Goal: Task Accomplishment & Management: Complete application form

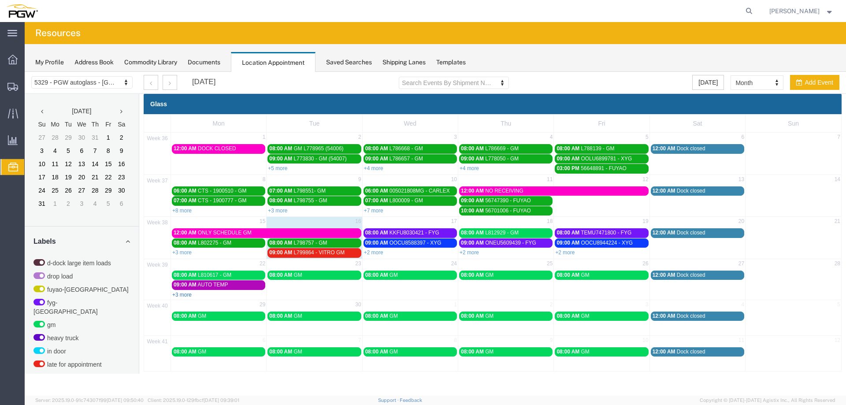
click at [189, 295] on link "+3 more" at bounding box center [181, 295] width 19 height 6
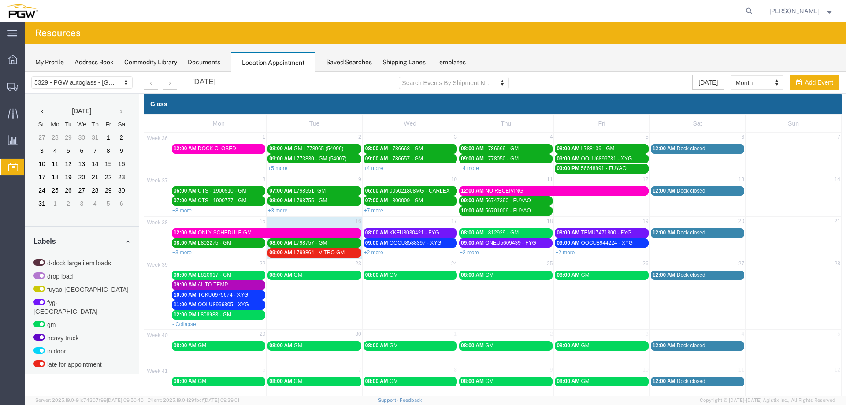
click at [253, 266] on td "22" at bounding box center [219, 264] width 96 height 11
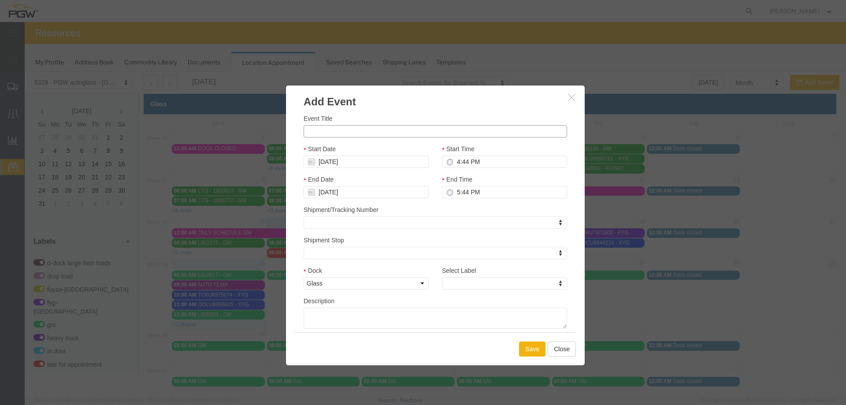
click at [332, 133] on input "Event Title" at bounding box center [436, 131] width 264 height 12
paste input "L815312"
type input "L815312 - GM"
click at [455, 164] on input "4:44 PM" at bounding box center [504, 162] width 125 height 12
type input "1:44 PM"
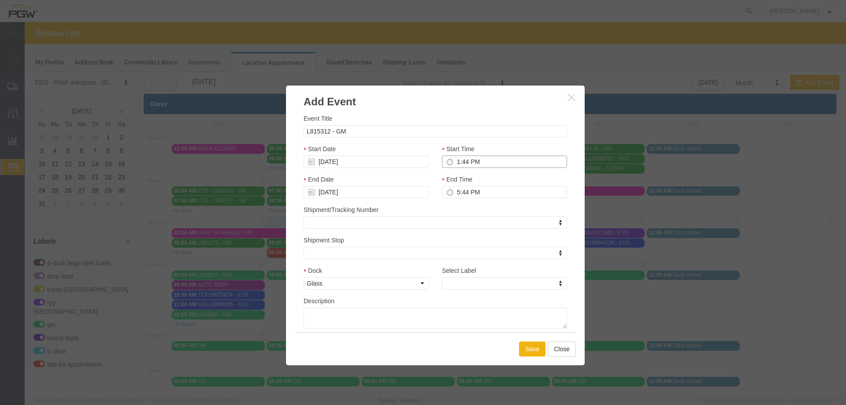
type input "2:44 PM"
type input "1:00 PM"
type input "2:00 PM"
type input "1:00 AM"
type input "2:00 AM"
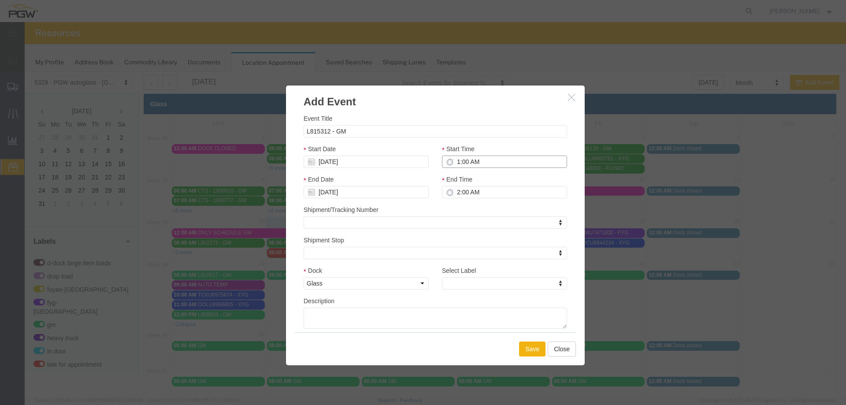
type input "1:00 PM"
type input "2:00 PM"
type input "1:00 PM"
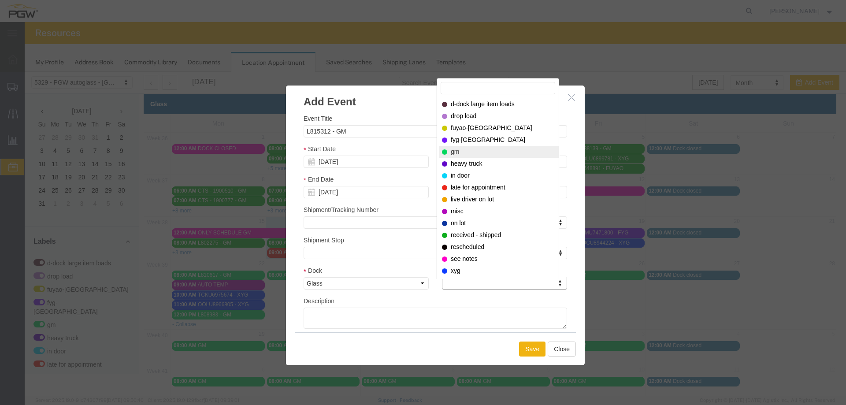
select select "340"
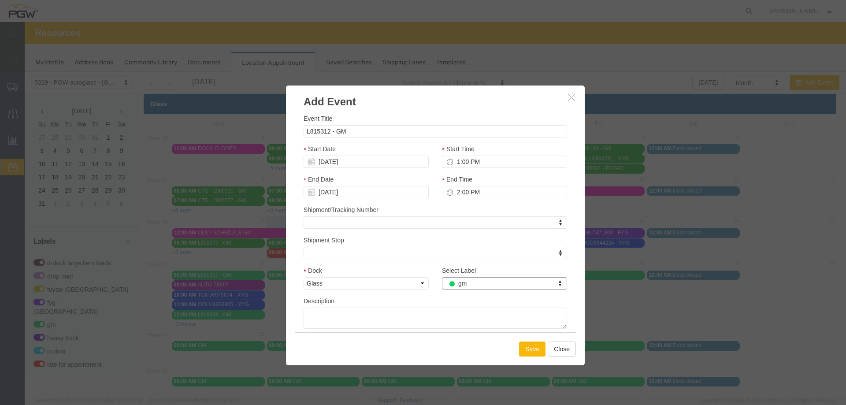
click at [521, 344] on button "Save" at bounding box center [532, 349] width 26 height 15
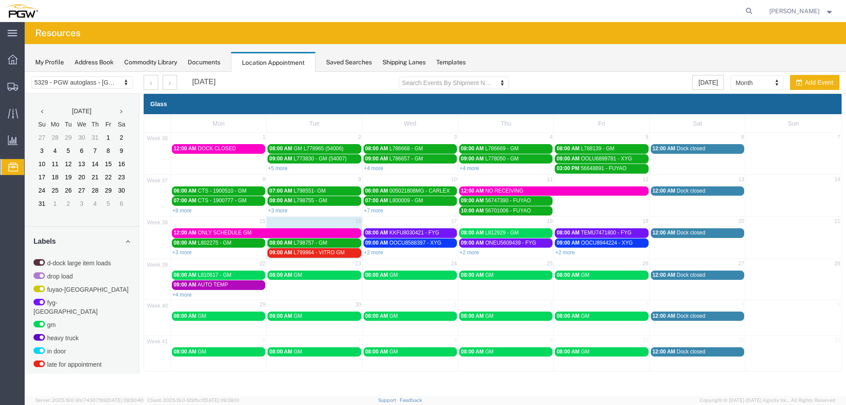
click at [242, 265] on td "22" at bounding box center [219, 264] width 96 height 11
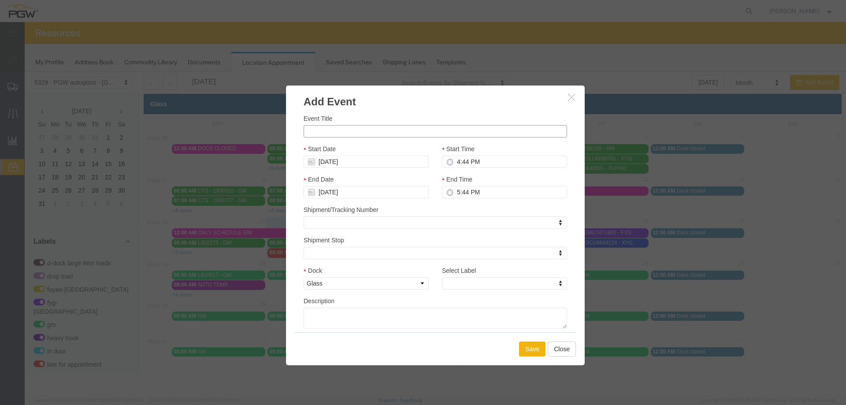
click at [327, 128] on input "Event Title" at bounding box center [436, 131] width 264 height 12
paste input "L815303"
type input "L815303 - GM"
click at [460, 162] on input "4:44 PM" at bounding box center [504, 162] width 125 height 12
type input "2:44 PM"
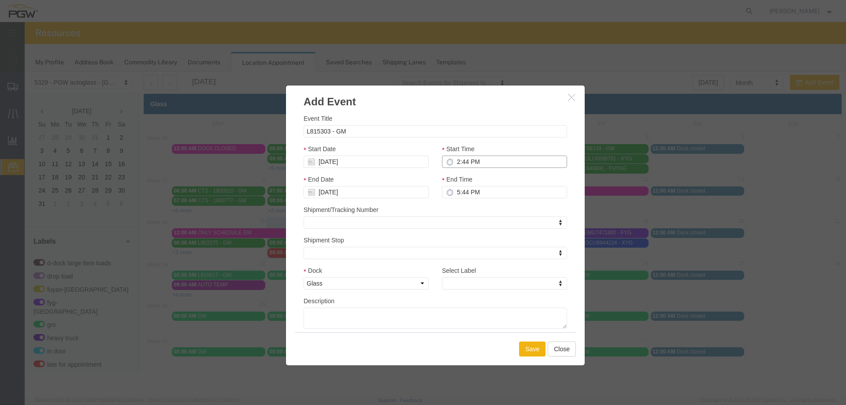
type input "3:44 PM"
type input "2:00 PM"
type input "3:00 PM"
type input "2:00 AM"
type input "3:00 AM"
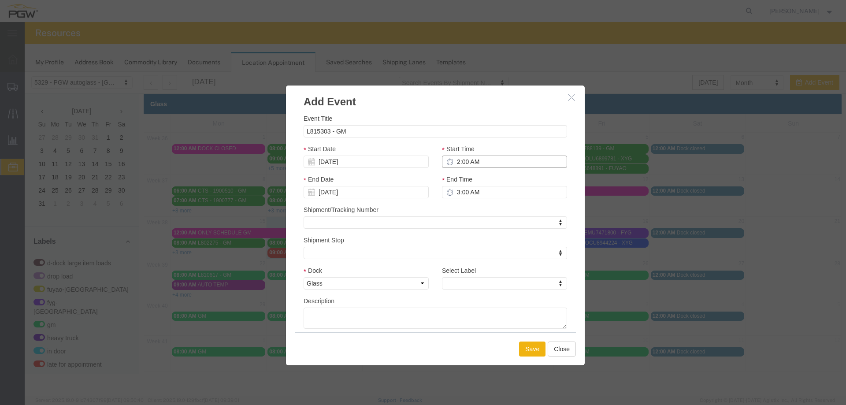
type input "2:00 PM"
type input "3:00 PM"
type input "2:00 PM"
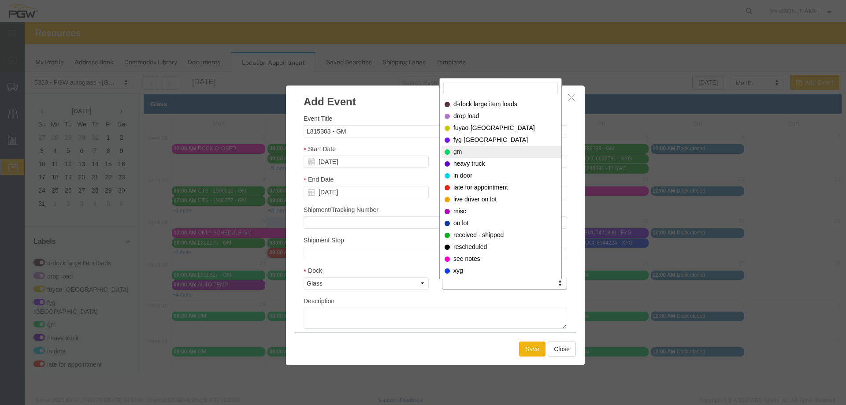
select select "340"
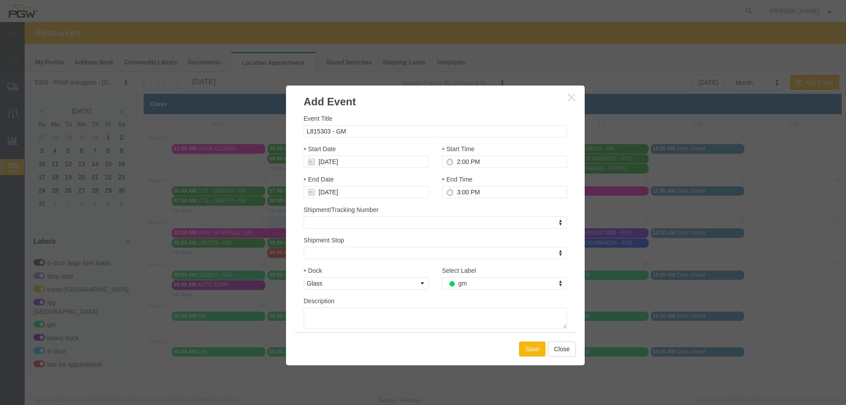
click at [525, 346] on button "Save" at bounding box center [532, 349] width 26 height 15
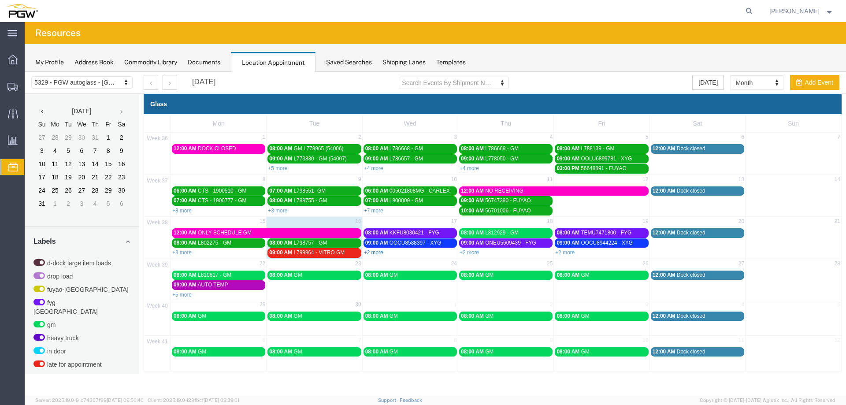
click at [375, 254] on link "+2 more" at bounding box center [373, 252] width 19 height 6
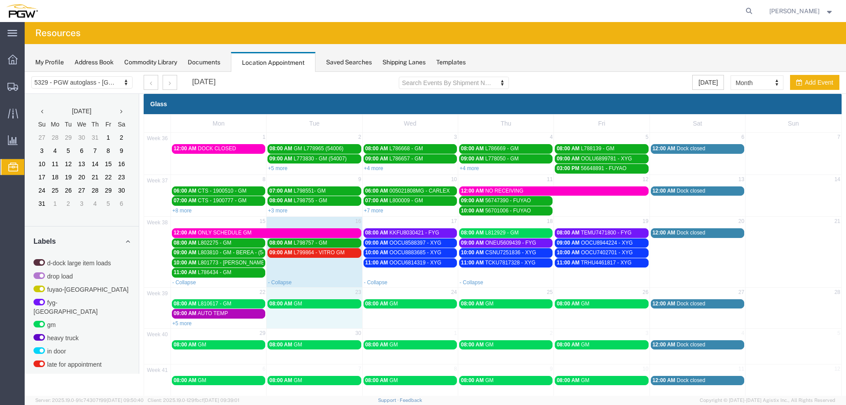
click at [309, 325] on td "08:00 AM GM" at bounding box center [315, 312] width 96 height 29
select select "1"
select select
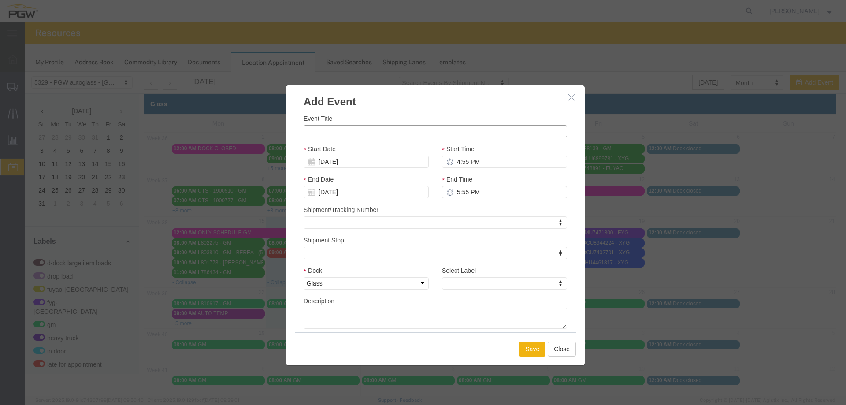
click at [336, 129] on input "Event Title" at bounding box center [436, 131] width 264 height 12
paste input "56839338"
type input "56839338 - FUYAO"
click at [455, 162] on input "4:55 PM" at bounding box center [504, 162] width 125 height 12
type input "3:55 PM"
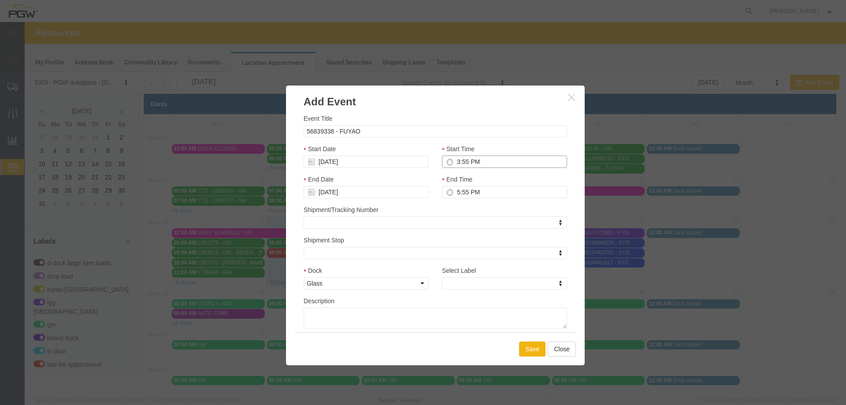
type input "4:55 PM"
type input "3:00 PM"
type input "4:00 PM"
type input "3:00 AM"
type input "4:00 AM"
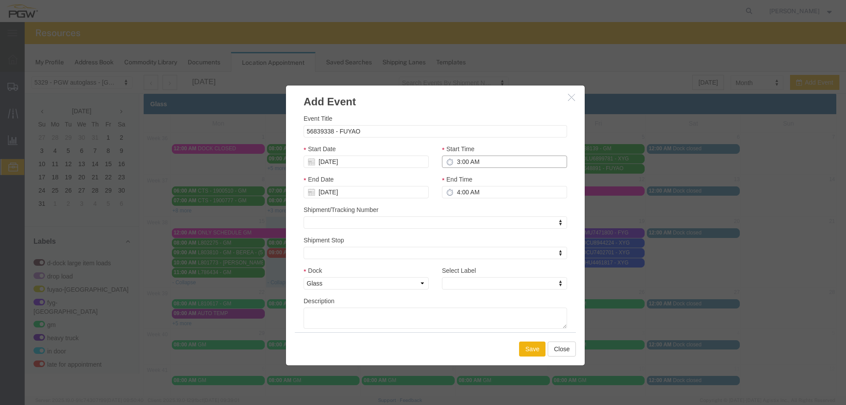
type input "3:00 PM"
type input "4:00 PM"
type input "3:00 PM"
drag, startPoint x: 455, startPoint y: 294, endPoint x: 455, endPoint y: 290, distance: 4.9
click at [455, 293] on div "Select Label Select Label Select Label d-dock large item loads drop load fuyao-…" at bounding box center [504, 281] width 138 height 30
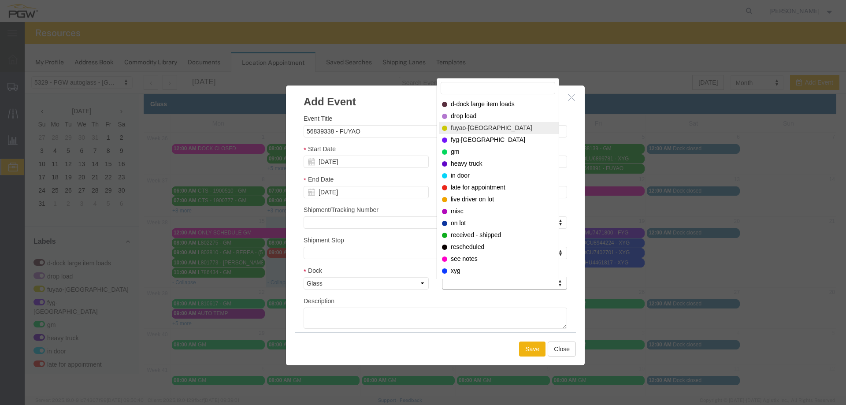
select select "12921"
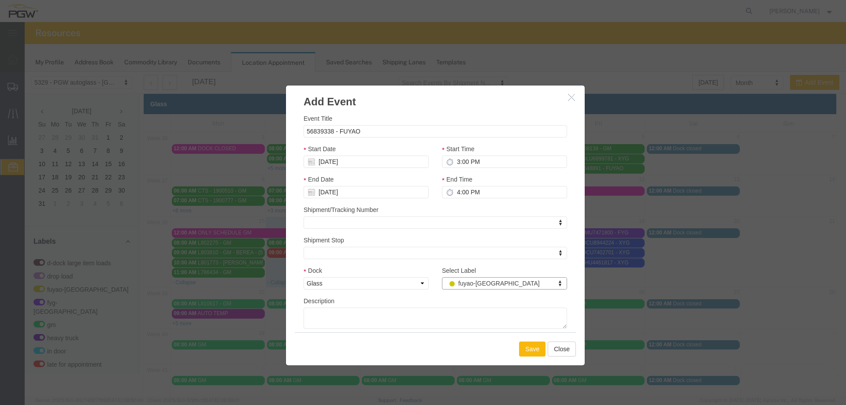
click at [524, 351] on button "Save" at bounding box center [532, 349] width 26 height 15
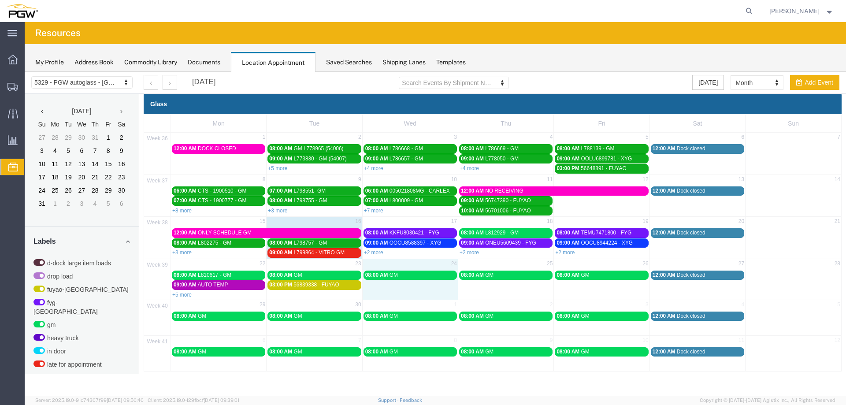
click at [383, 283] on td "08:00 AM GM" at bounding box center [410, 284] width 96 height 29
select select "1"
select select
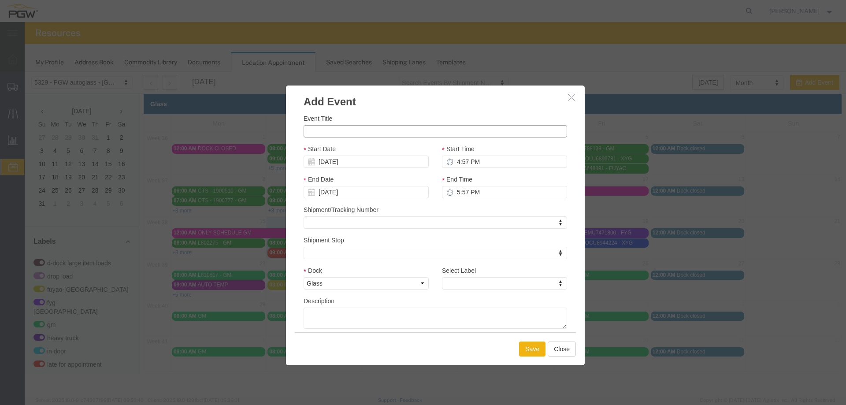
click at [334, 129] on input "Event Title" at bounding box center [436, 131] width 264 height 12
paste input "56839364"
type input "56839364 - FUYAO"
click at [457, 167] on input "4:57 PM" at bounding box center [504, 162] width 125 height 12
type input "3:57 PM"
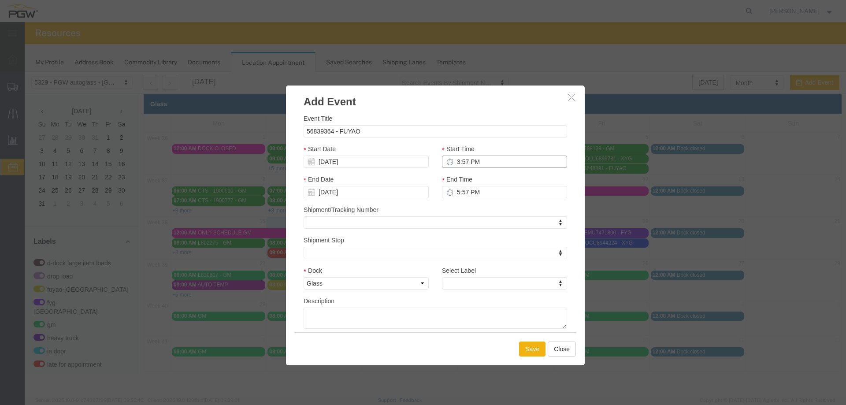
type input "4:57 PM"
type input "3:00 PM"
type input "4:00 PM"
type input "3:00 AM"
type input "4:00 AM"
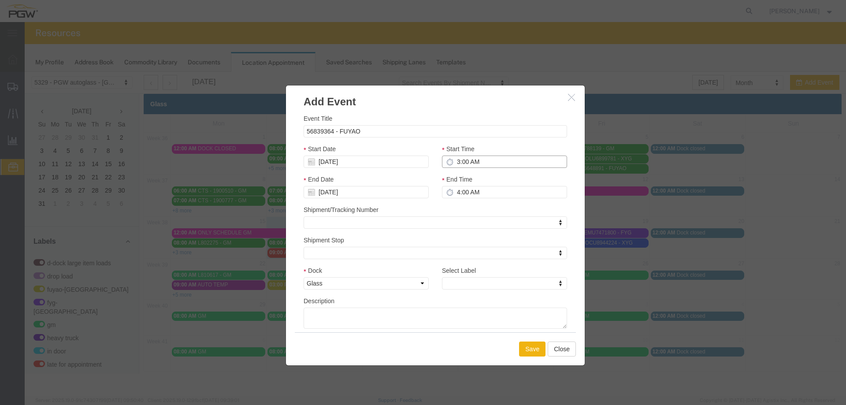
type input "3:00 PM"
type input "4:00 PM"
type input "3:00 PM"
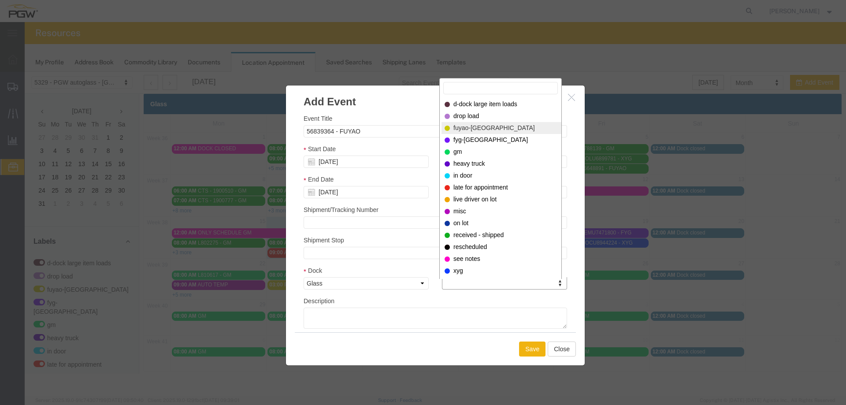
select select "12921"
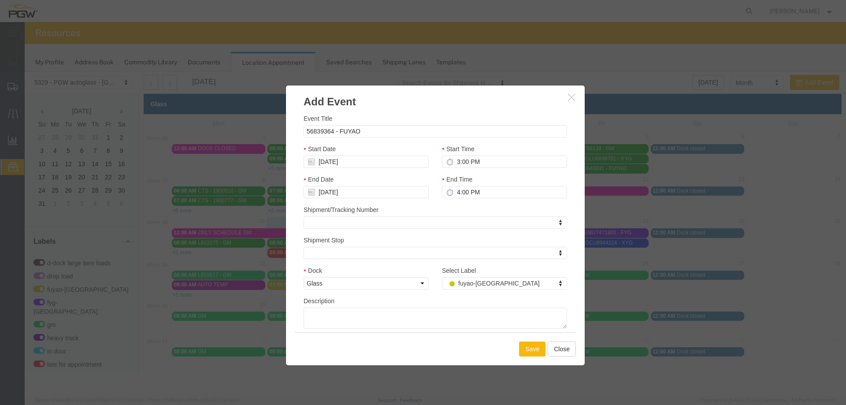
click at [532, 345] on button "Save" at bounding box center [532, 349] width 26 height 15
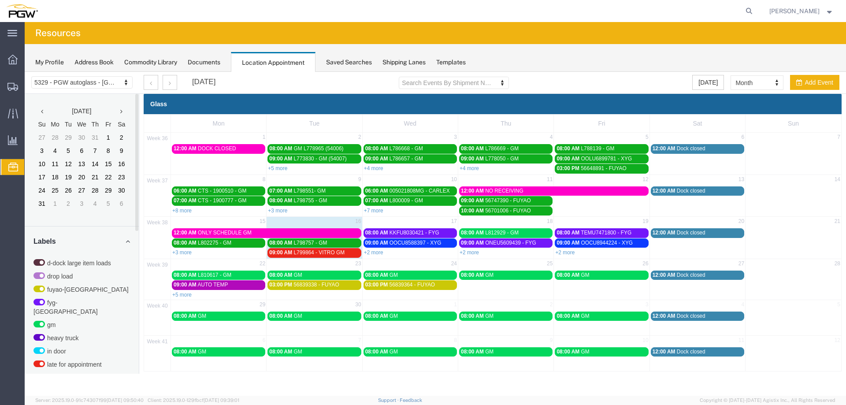
scroll to position [227, 0]
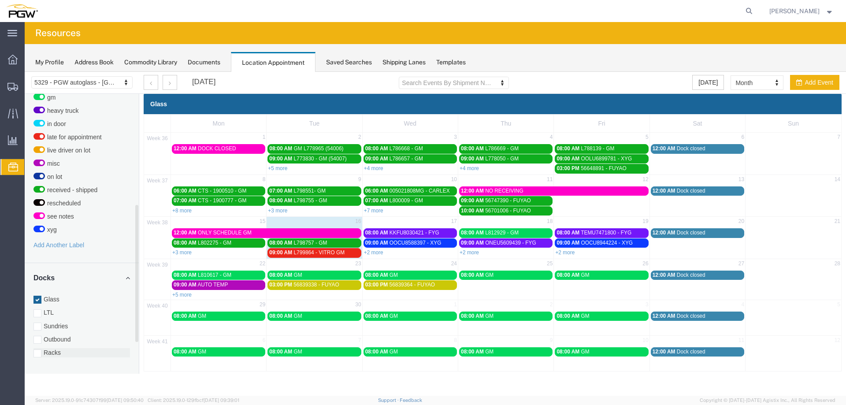
click at [55, 348] on label "Racks" at bounding box center [81, 352] width 97 height 9
click at [25, 72] on input "Racks" at bounding box center [25, 72] width 0 height 0
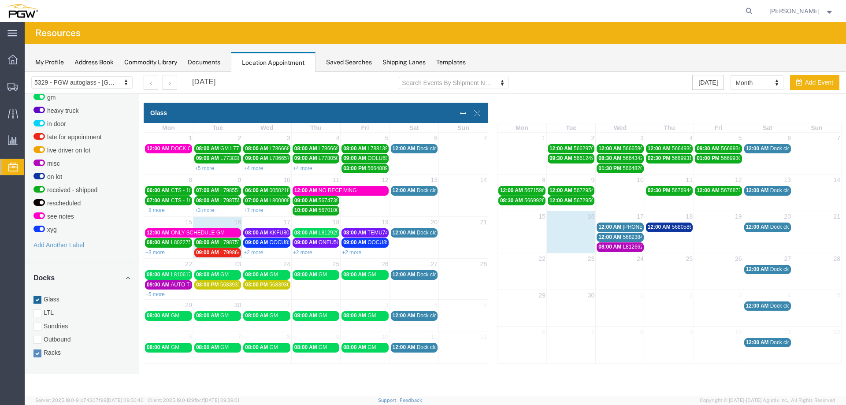
click at [620, 229] on span "12:00 AM" at bounding box center [609, 227] width 23 height 6
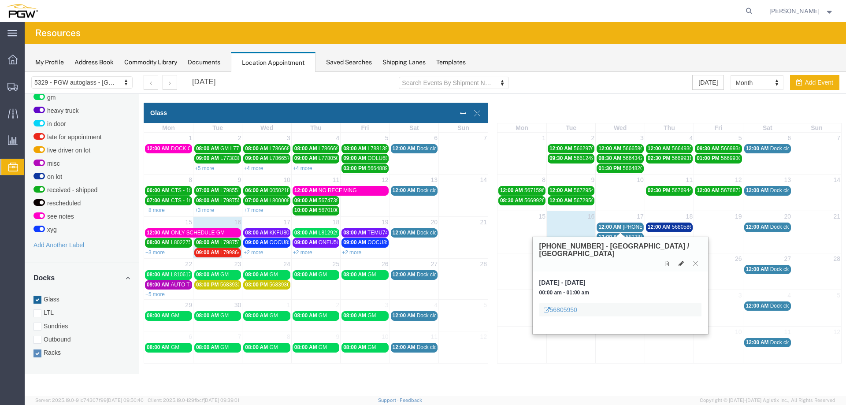
click at [622, 229] on div "12:00 AM [PHONE_NUMBER] - Mobile / [GEOGRAPHIC_DATA]" at bounding box center [619, 227] width 43 height 7
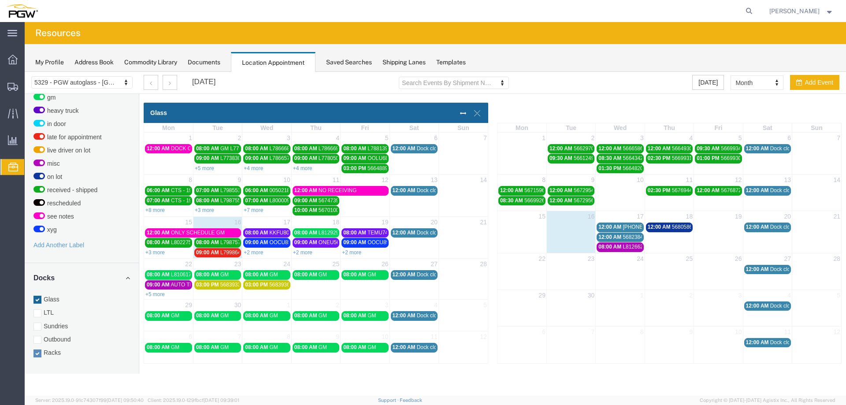
click at [628, 237] on span "56823840 - Indy" at bounding box center [642, 237] width 38 height 6
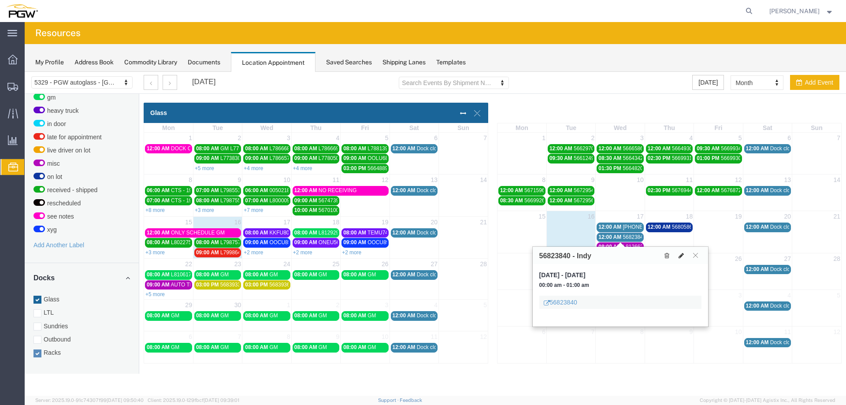
click at [682, 254] on icon at bounding box center [681, 256] width 5 height 6
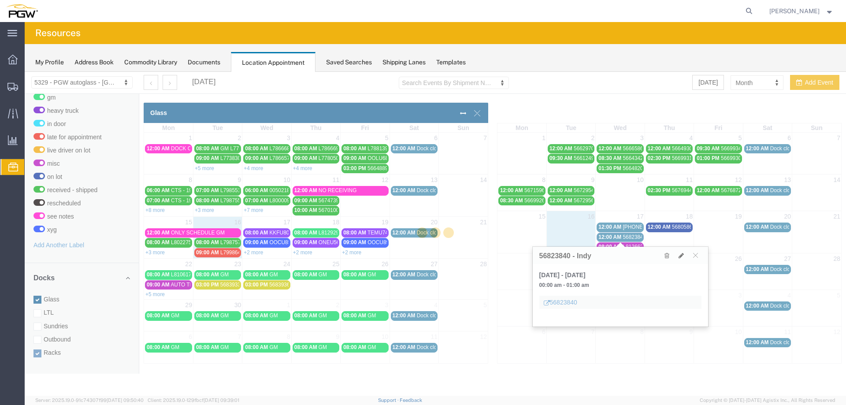
select select "3"
select select
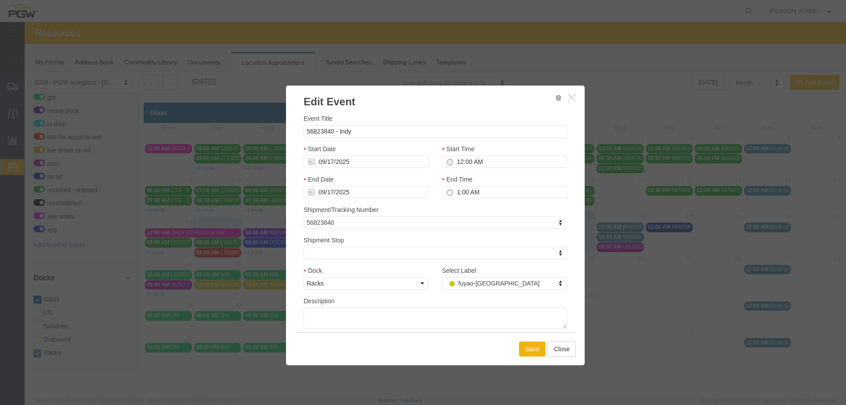
select select
click at [398, 132] on input "56823840 - Indy" at bounding box center [436, 131] width 264 height 12
type input "56823840 - Indy (53990)"
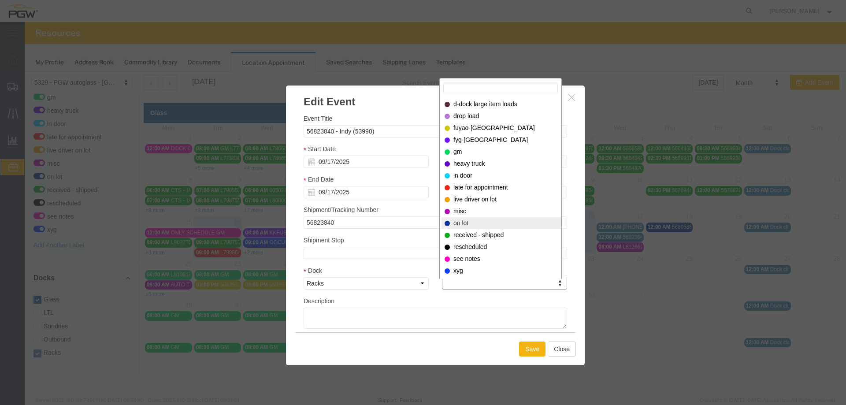
select select "300"
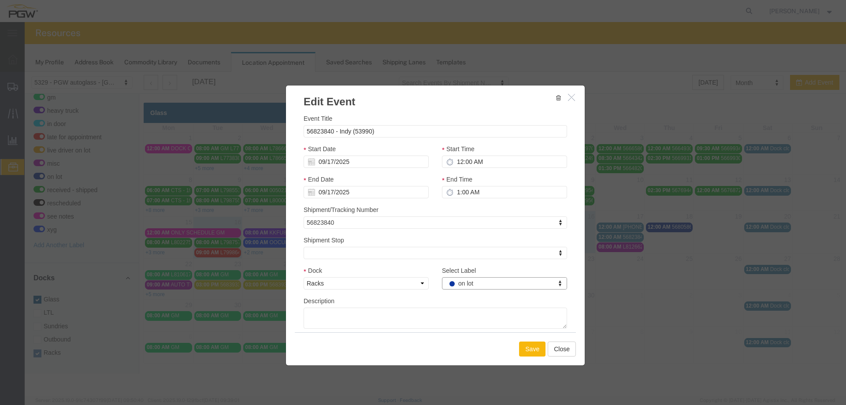
click at [527, 349] on button "Save" at bounding box center [532, 349] width 26 height 15
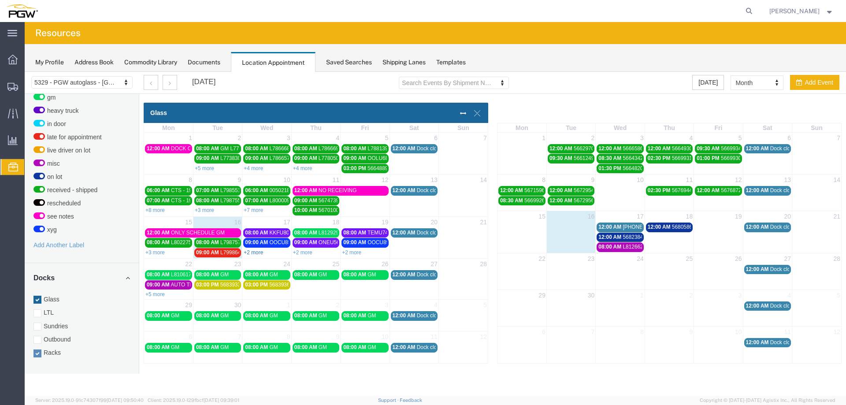
click at [248, 249] on link "+2 more" at bounding box center [253, 252] width 19 height 6
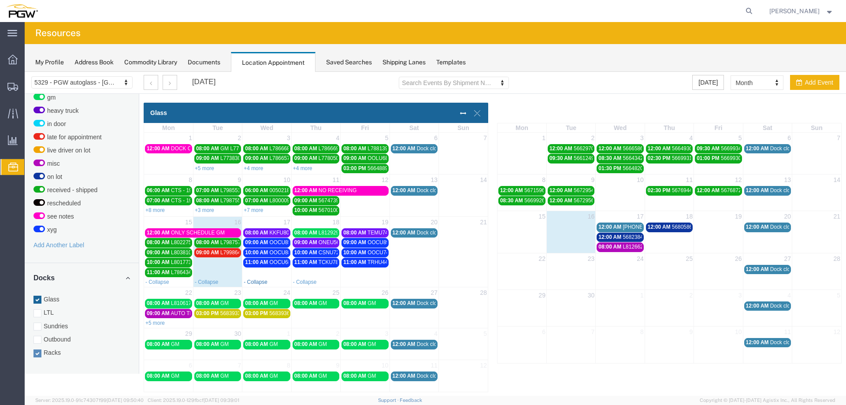
click at [250, 283] on link "- Collapse" at bounding box center [256, 282] width 24 height 6
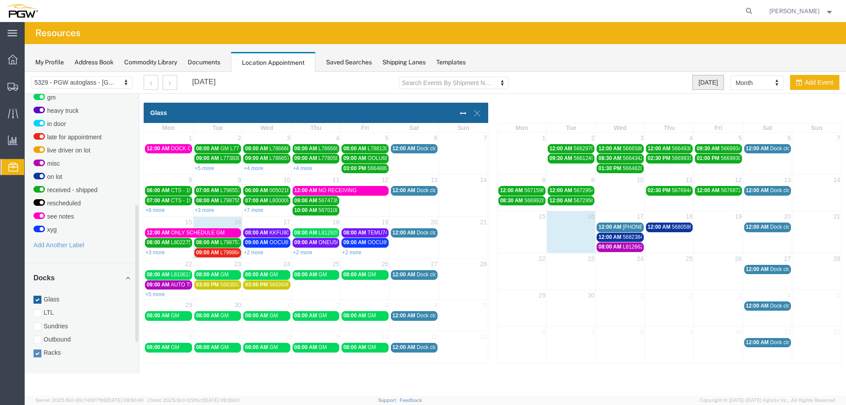
click at [702, 83] on button "[DATE]" at bounding box center [708, 82] width 32 height 15
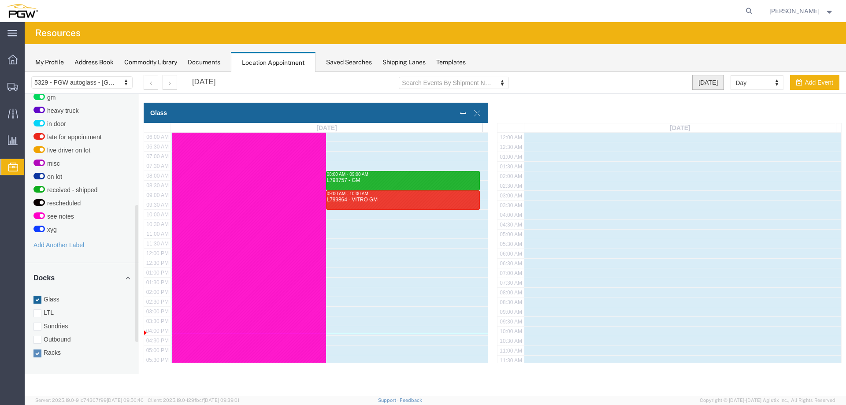
scroll to position [117, 0]
click at [169, 81] on icon "button" at bounding box center [170, 83] width 2 height 6
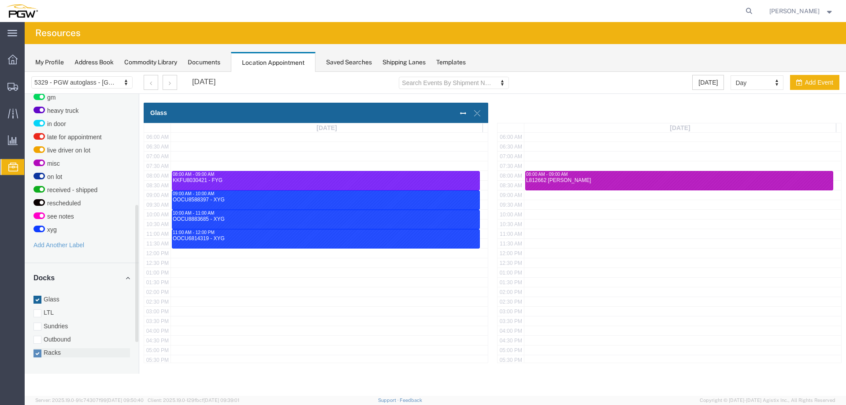
click at [62, 348] on label "Racks" at bounding box center [81, 352] width 97 height 9
click at [25, 72] on input "Racks" at bounding box center [25, 72] width 0 height 0
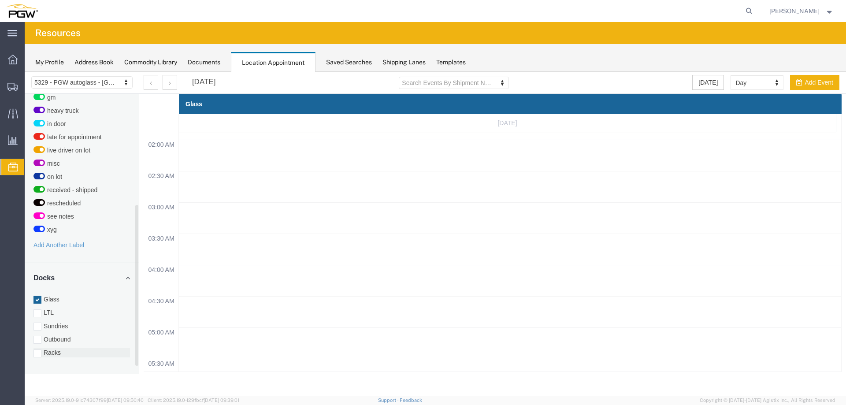
click at [62, 348] on label "Racks" at bounding box center [81, 352] width 97 height 9
click at [25, 72] on input "Racks" at bounding box center [25, 72] width 0 height 0
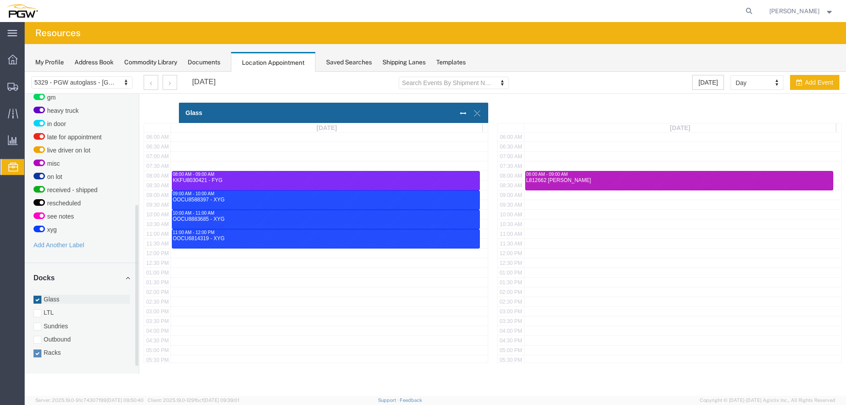
click at [57, 295] on label "Glass" at bounding box center [81, 299] width 97 height 9
click at [25, 72] on input "Glass" at bounding box center [25, 72] width 0 height 0
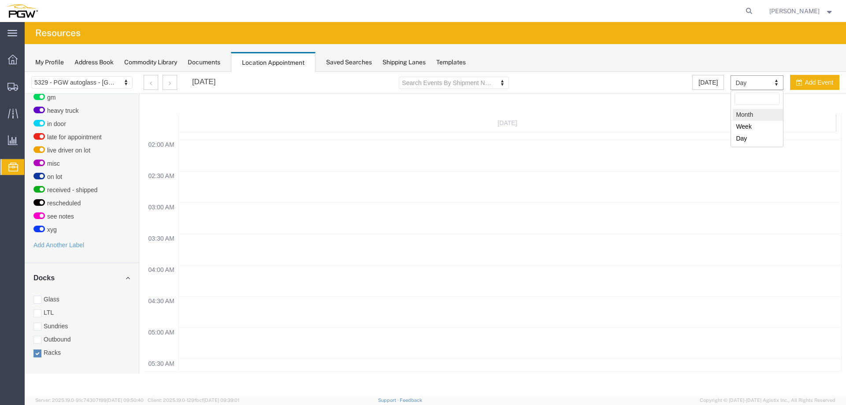
select select "month"
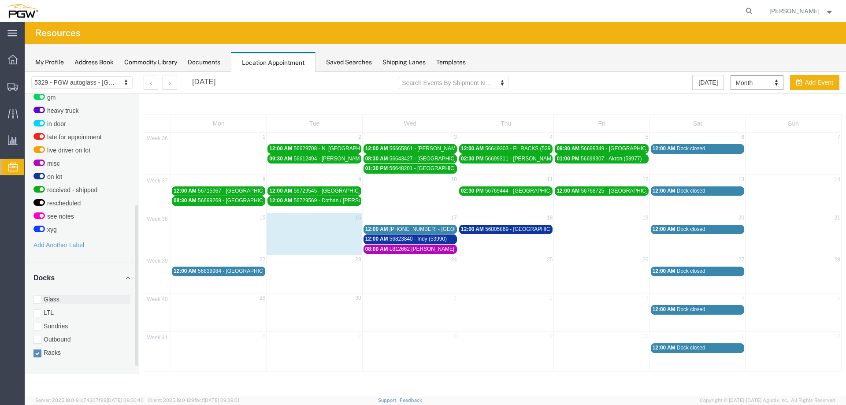
click at [50, 295] on label "Glass" at bounding box center [81, 299] width 97 height 9
click at [25, 72] on input "Glass" at bounding box center [25, 72] width 0 height 0
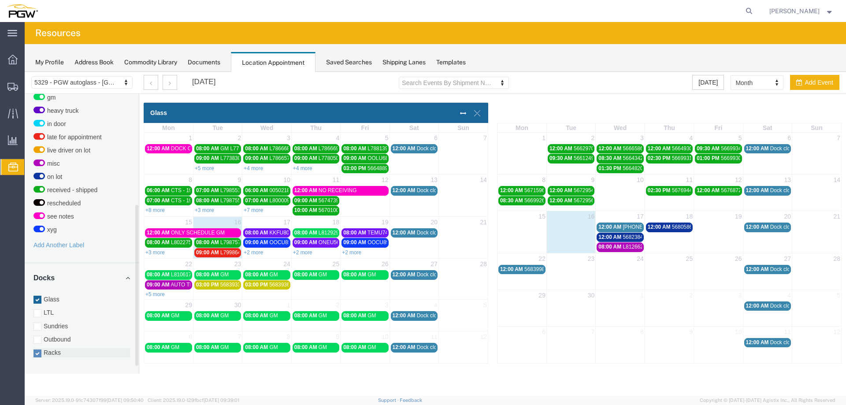
click at [46, 348] on label "Racks" at bounding box center [81, 352] width 97 height 9
click at [25, 72] on input "Racks" at bounding box center [25, 72] width 0 height 0
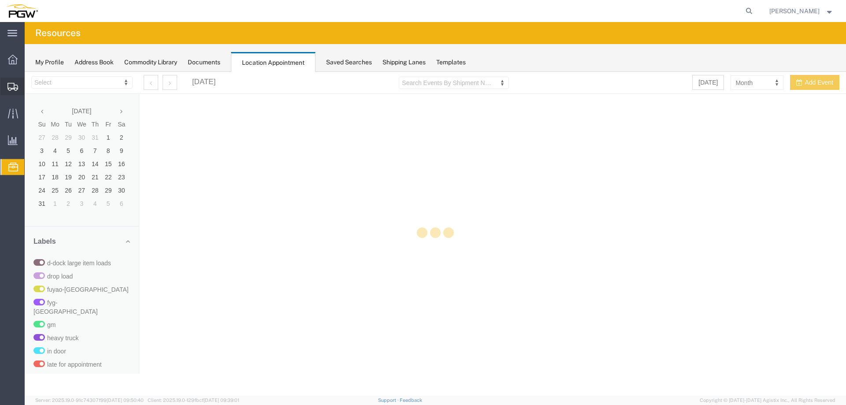
select select "28253"
click at [19, 82] on div at bounding box center [12, 87] width 25 height 18
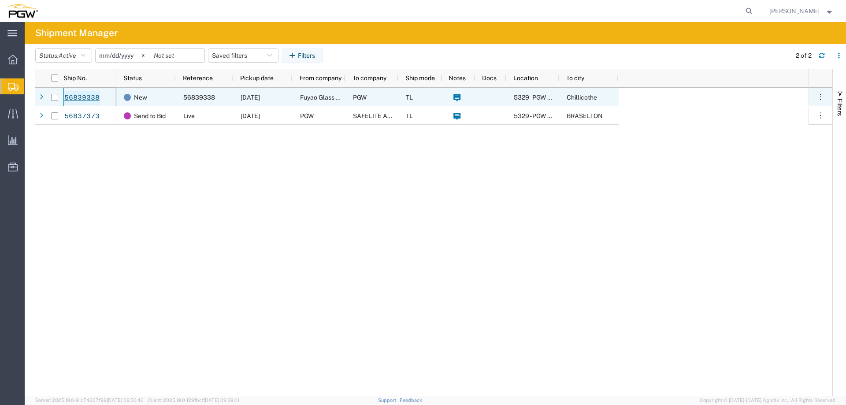
click at [91, 98] on link "56839338" at bounding box center [82, 98] width 36 height 14
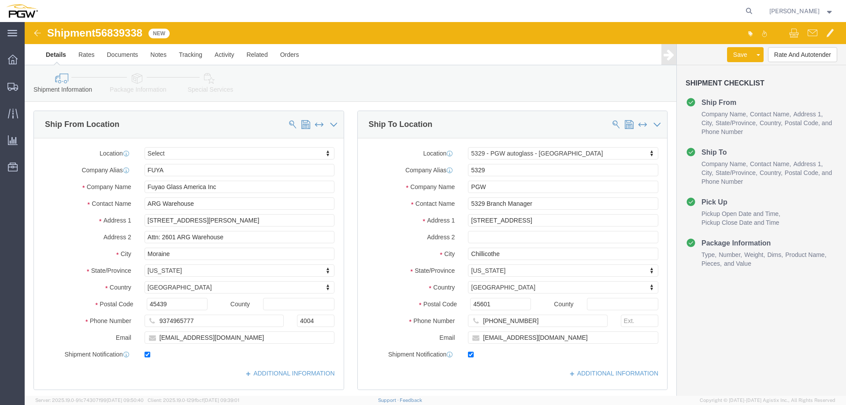
select select
select select "28253"
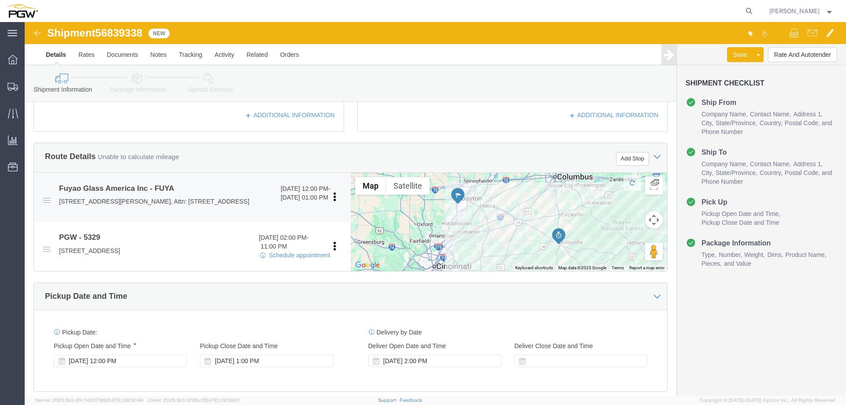
scroll to position [353, 0]
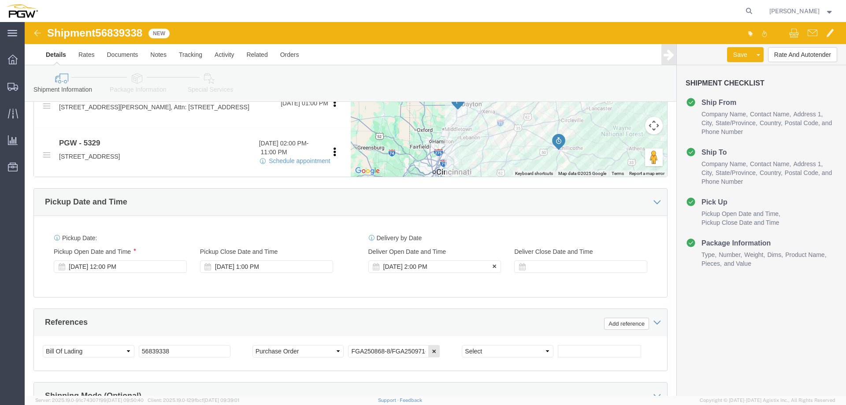
click div "Sep 23 2025 2:00 PM"
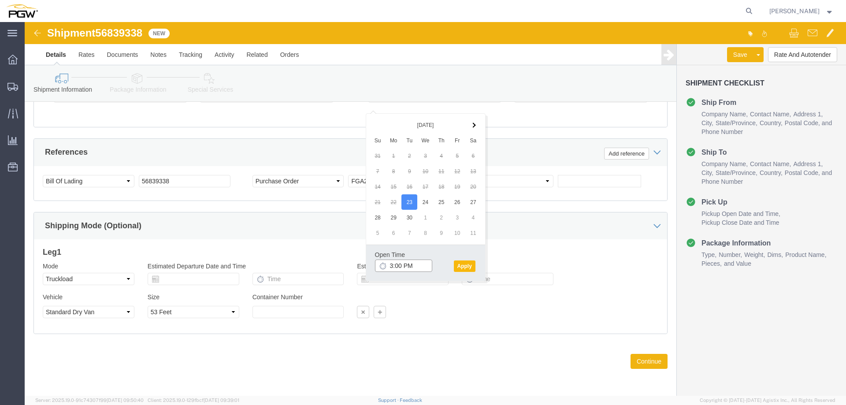
type input "3:00 PM"
click button "Apply"
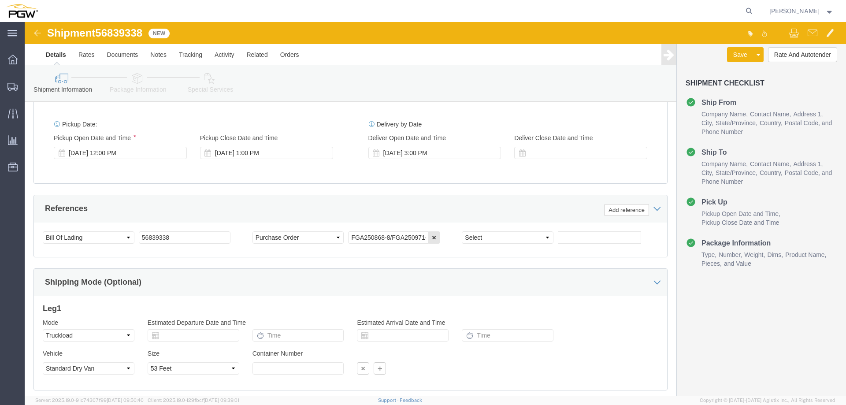
scroll to position [399, 0]
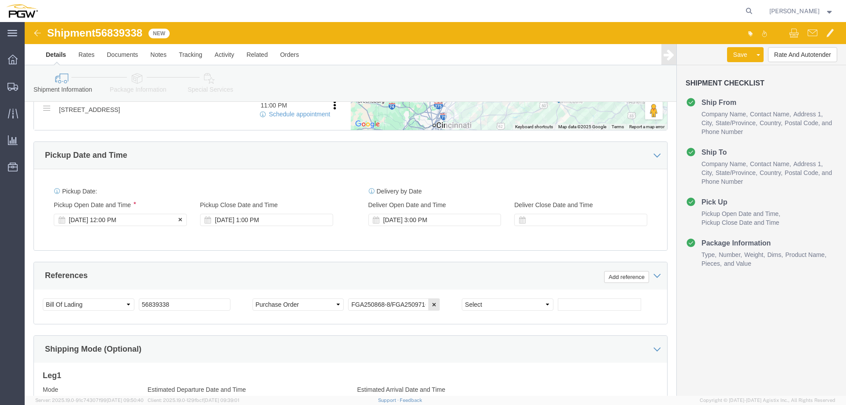
click div "Sep 23 2025 12:00 PM"
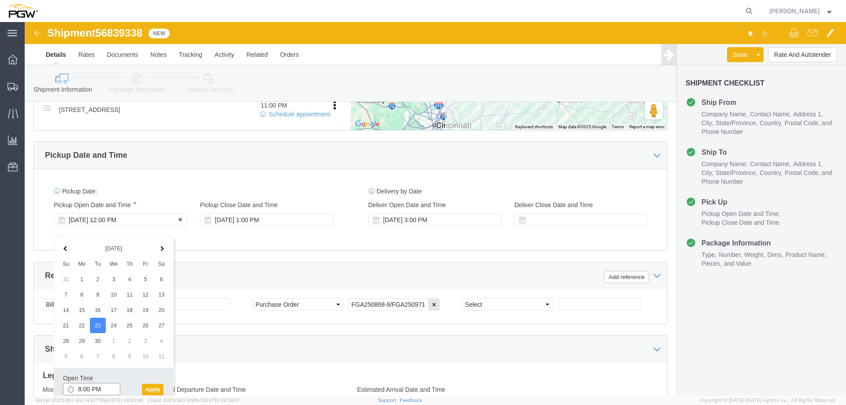
type input "8:00 AM"
click button "Apply"
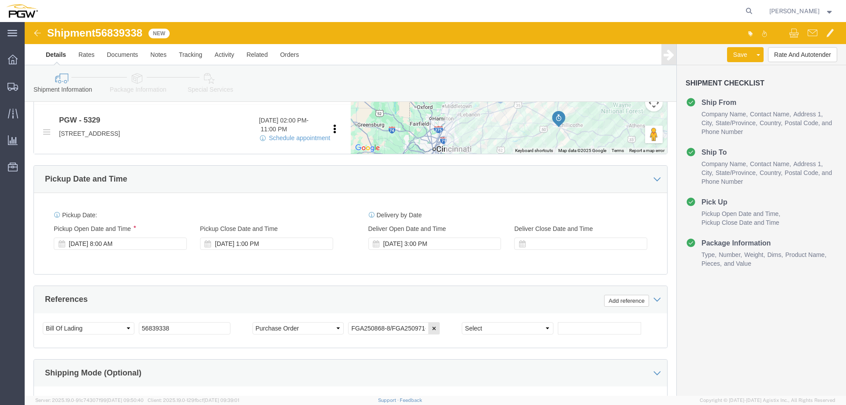
scroll to position [355, 0]
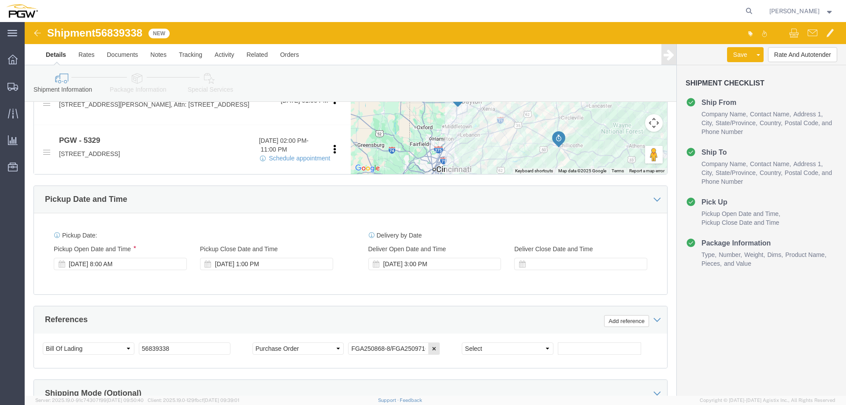
click span "56839338"
copy span "56839338"
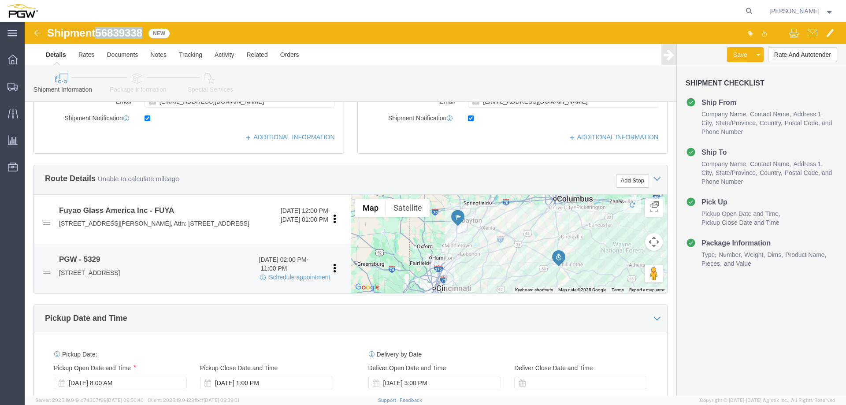
scroll to position [223, 0]
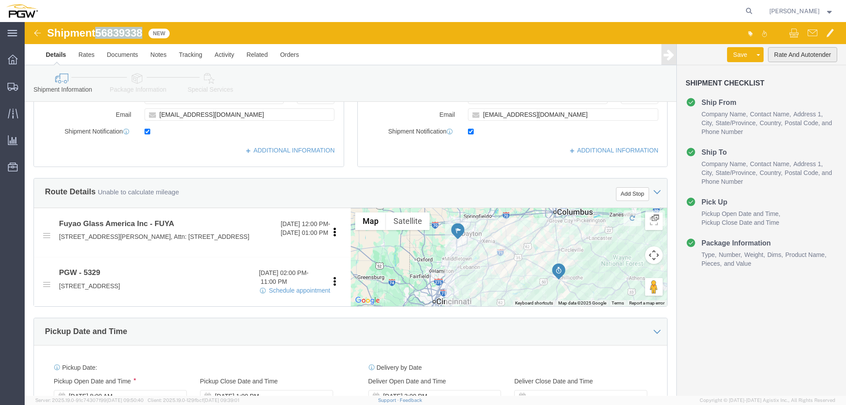
click button "Rate And Autotender"
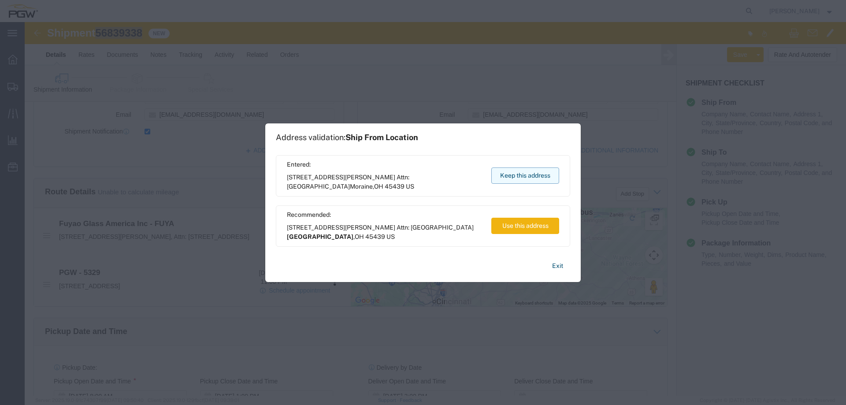
click at [504, 174] on button "Keep this address" at bounding box center [525, 175] width 68 height 16
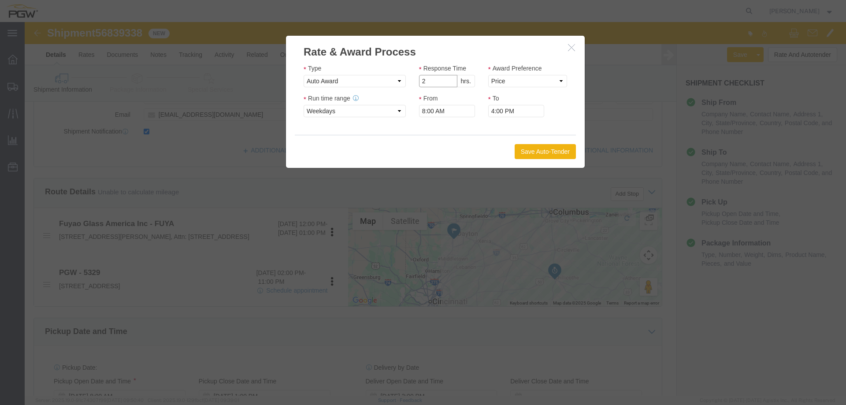
type input "2"
click input "2"
click select "Price Carrier Rank"
select select "LANE_RANK"
click select "Price Carrier Rank"
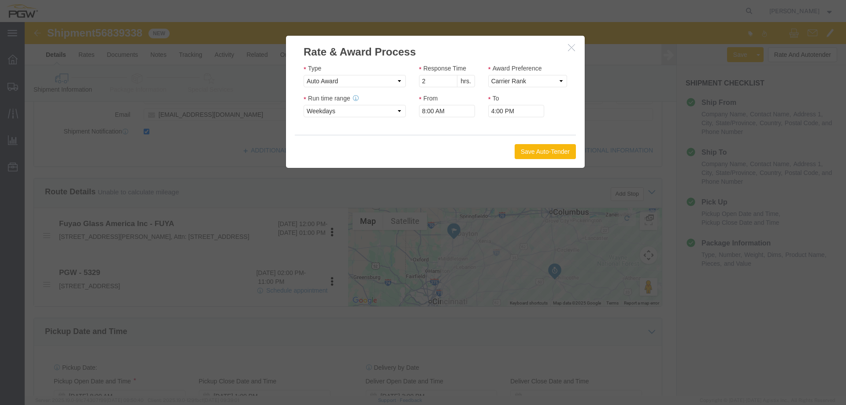
click button "Save Auto-Tender"
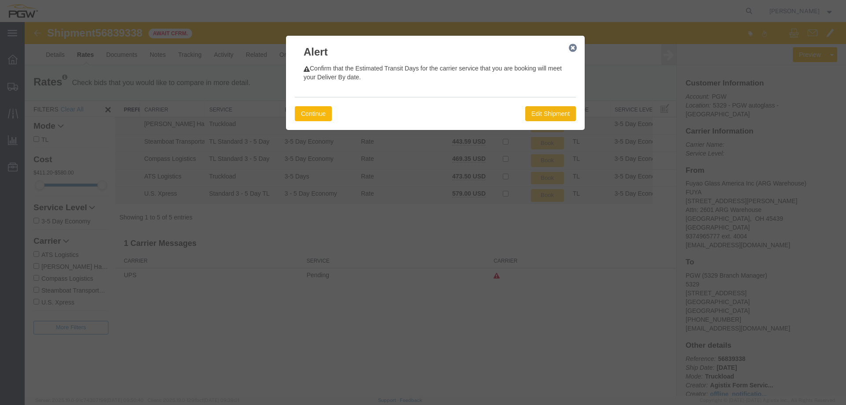
click at [323, 118] on button "Continue" at bounding box center [313, 113] width 37 height 15
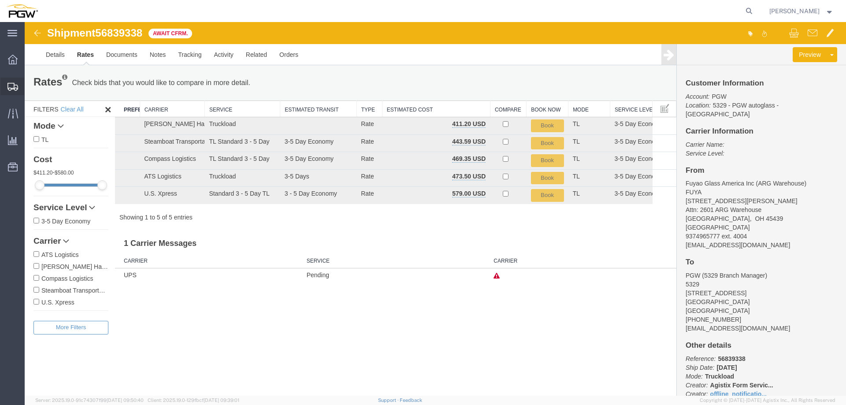
click at [13, 91] on div at bounding box center [12, 87] width 25 height 18
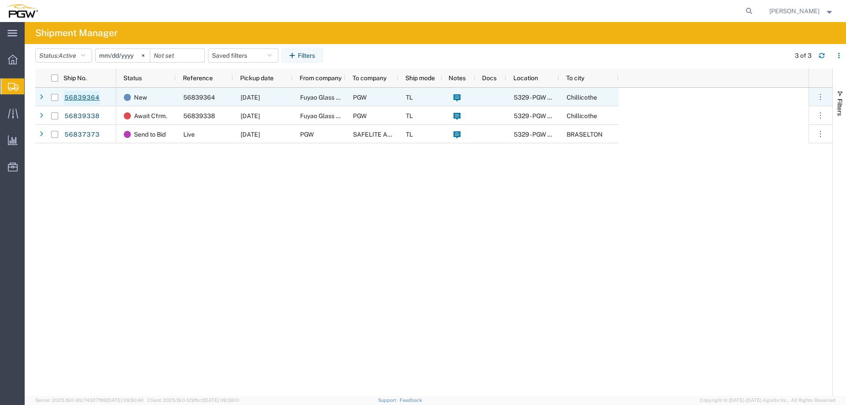
click at [85, 99] on link "56839364" at bounding box center [82, 98] width 36 height 14
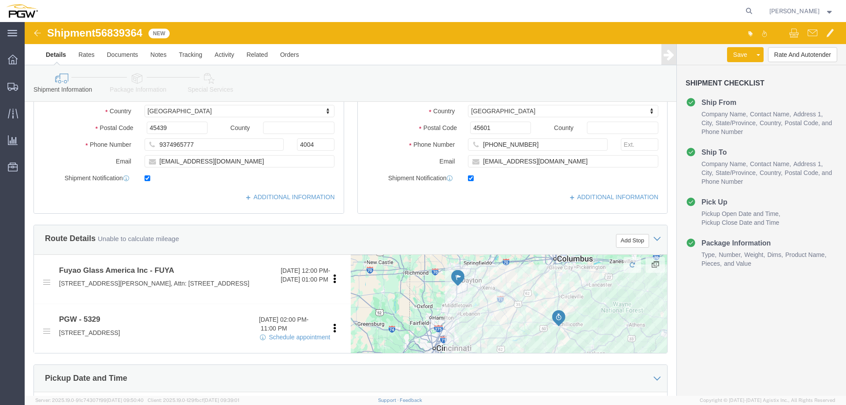
select select
select select "28253"
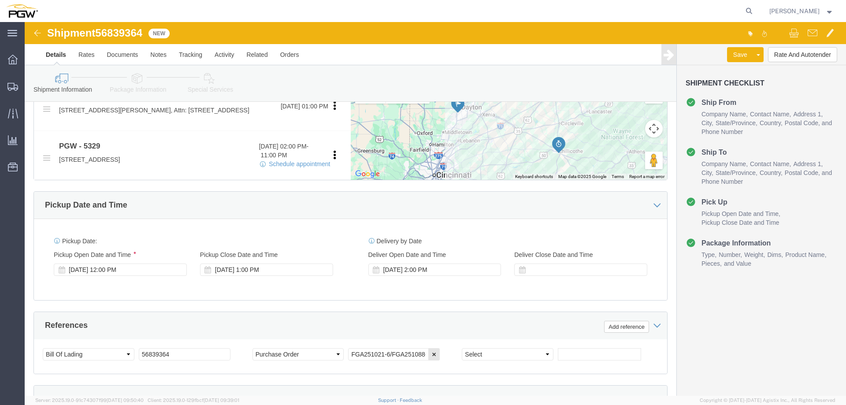
scroll to position [353, 0]
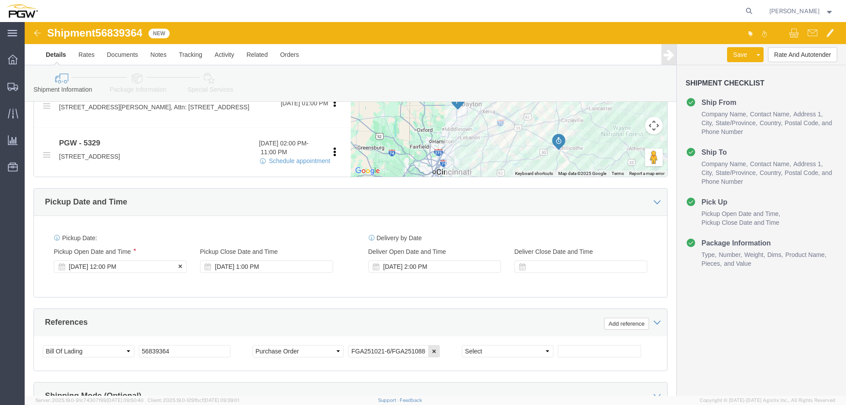
click div "Sep 23 2025 12:00 PM"
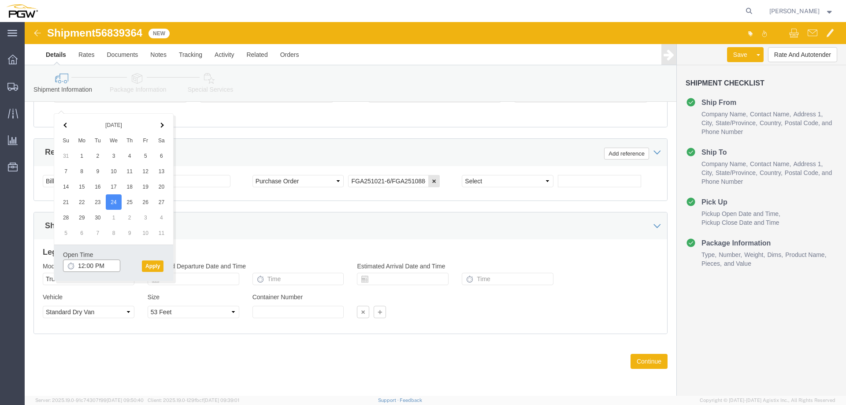
click input "12:00 PM"
type input "8:00 AM"
click button "Apply"
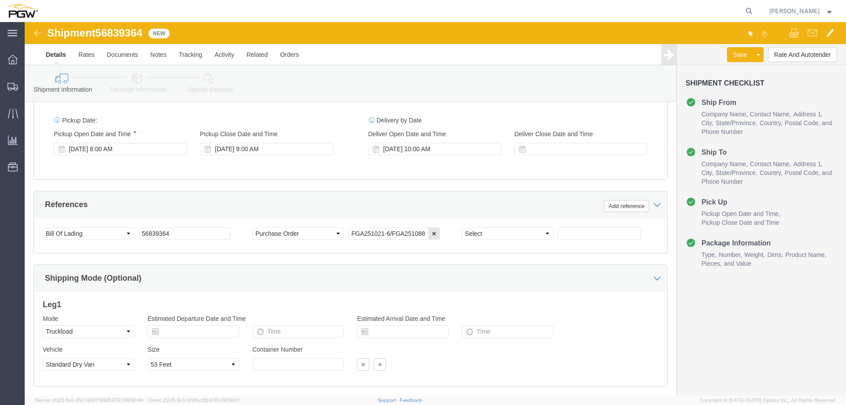
scroll to position [399, 0]
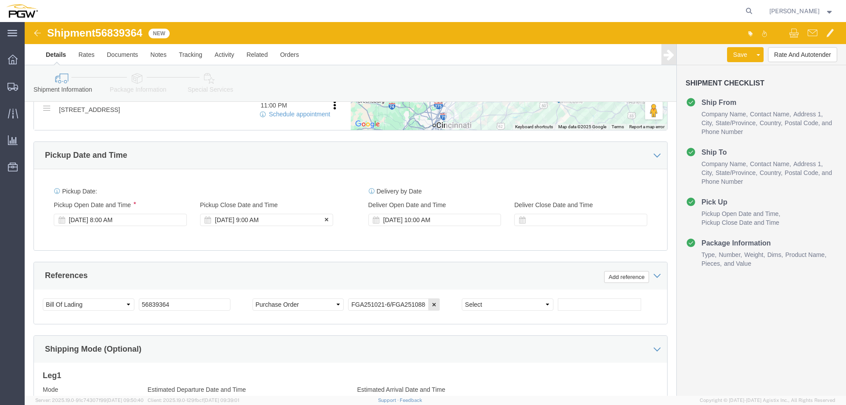
click div "Sep 24 2025 9:00 AM"
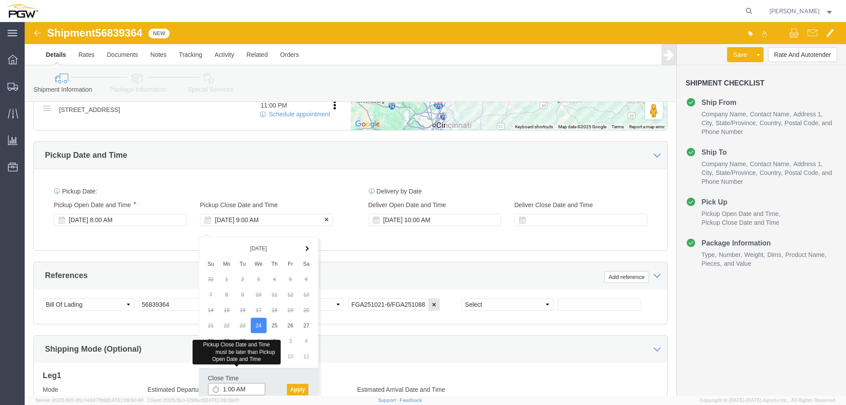
type input "1:00 PM"
click button "Apply"
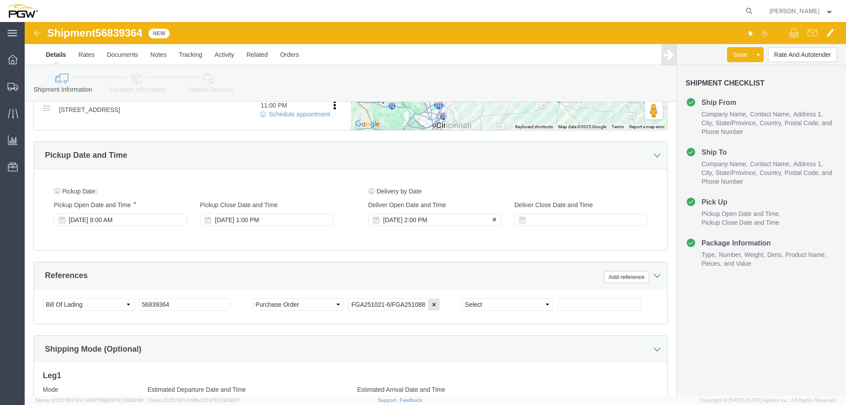
click div "Sep 24 2025 2:00 PM"
type input "3:00 PM"
click button "Apply"
click span "56839364"
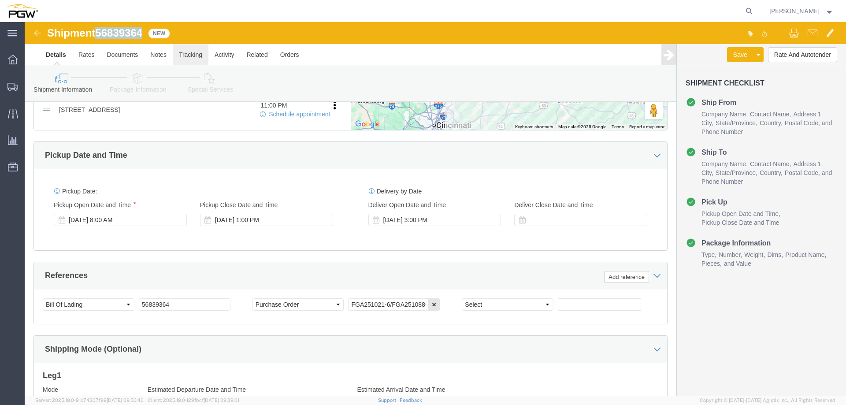
copy span "56839364"
click button "Rate And Autotender"
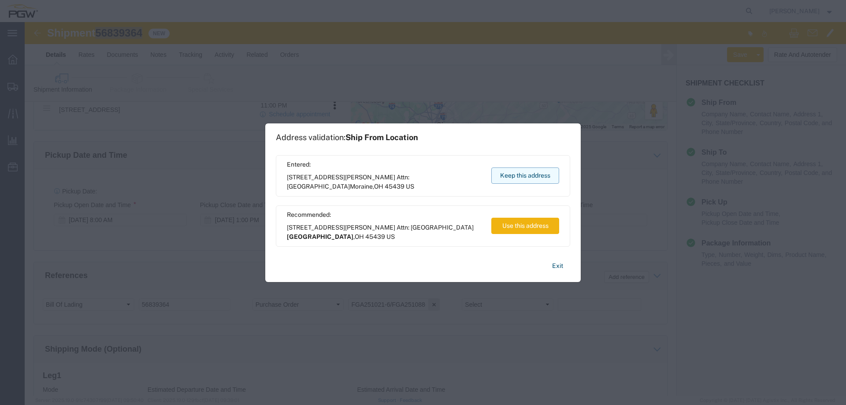
click at [535, 171] on button "Keep this address" at bounding box center [525, 175] width 68 height 16
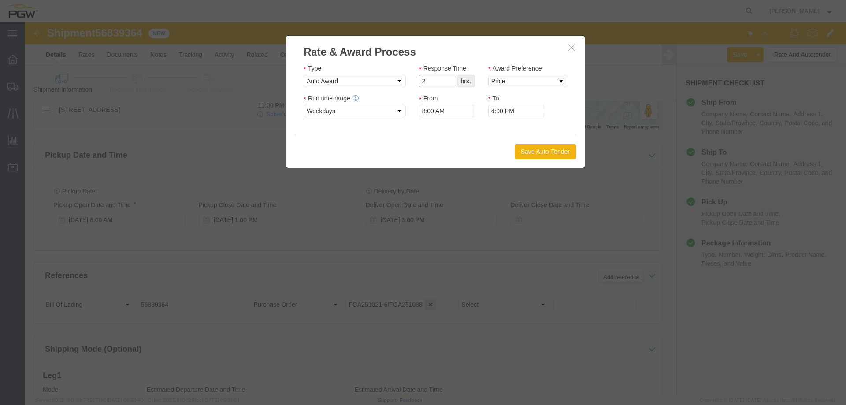
type input "2"
click input "2"
click select "Price Carrier Rank"
click input "4:00 PM"
drag, startPoint x: 476, startPoint y: 63, endPoint x: 480, endPoint y: 62, distance: 4.5
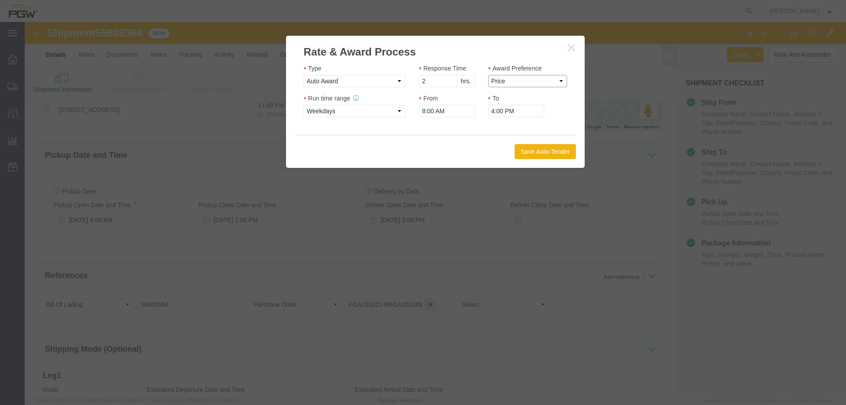
click select "Price Carrier Rank"
select select "LANE_RANK"
click select "Price Carrier Rank"
click button "Save Auto-Tender"
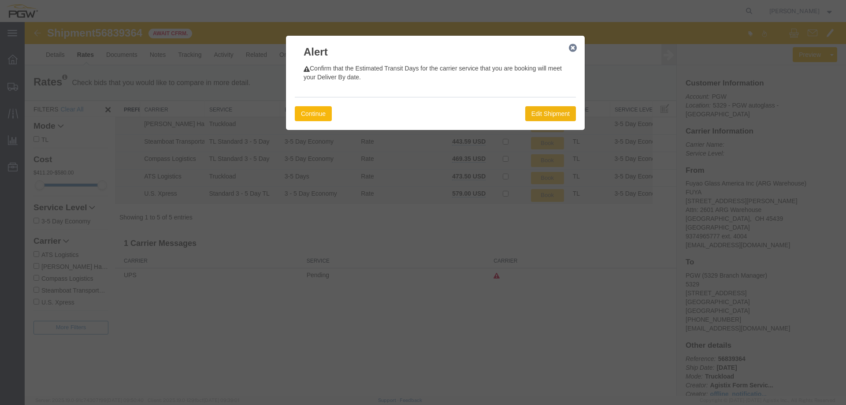
click at [314, 114] on button "Continue" at bounding box center [313, 113] width 37 height 15
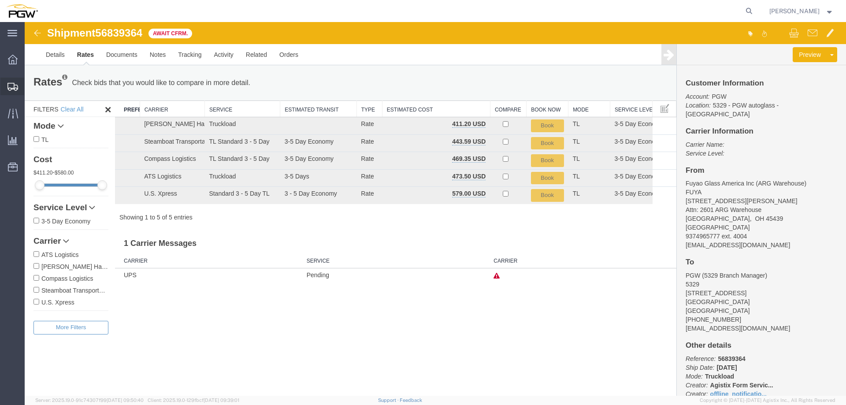
click at [11, 87] on icon at bounding box center [12, 87] width 11 height 8
